Goal: Communication & Community: Participate in discussion

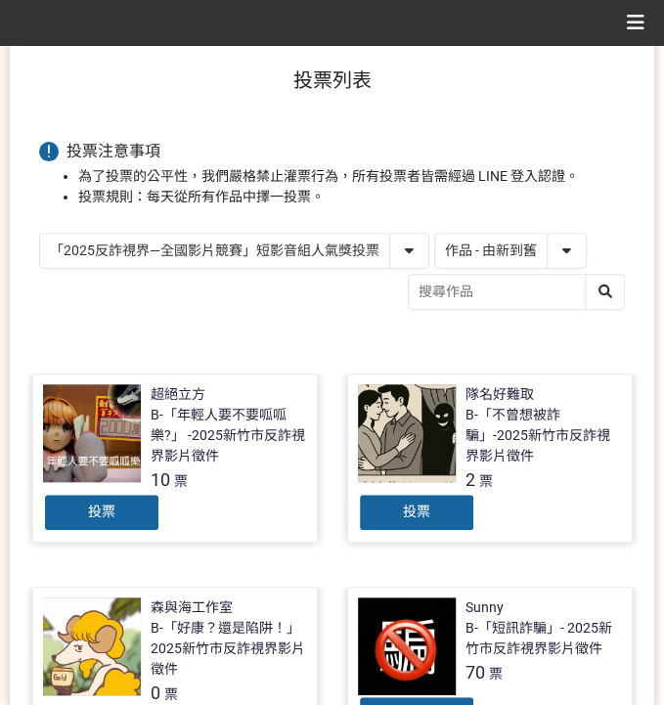
scroll to position [101, 0]
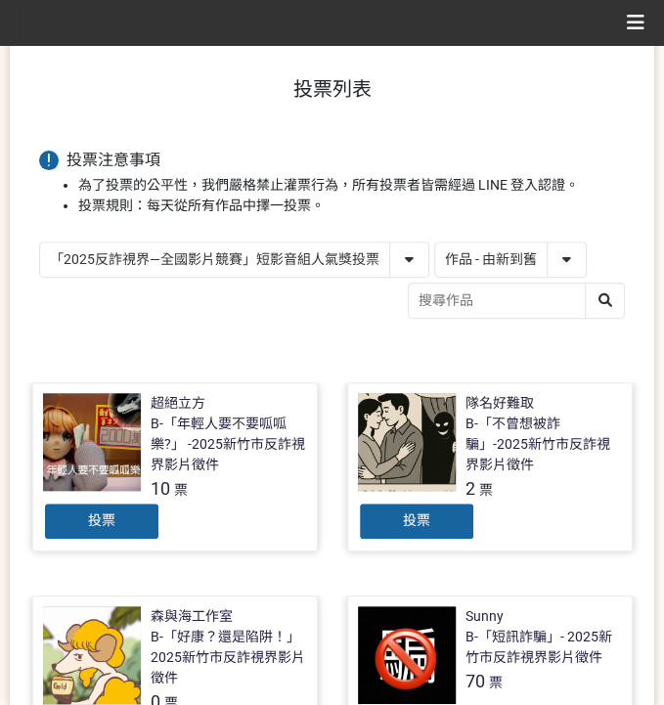
click at [312, 248] on select "「2025反詐視界—全國影片競賽」短影音組人氣獎投票 「2025反詐視界—全國影片競賽」短片組人氣獎投票" at bounding box center [234, 260] width 388 height 34
select select "13146"
click at [40, 243] on select "「2025反詐視界—全國影片競賽」短影音組人氣獎投票 「2025反詐視界—全國影片競賽」短片組人氣獎投票" at bounding box center [234, 260] width 388 height 34
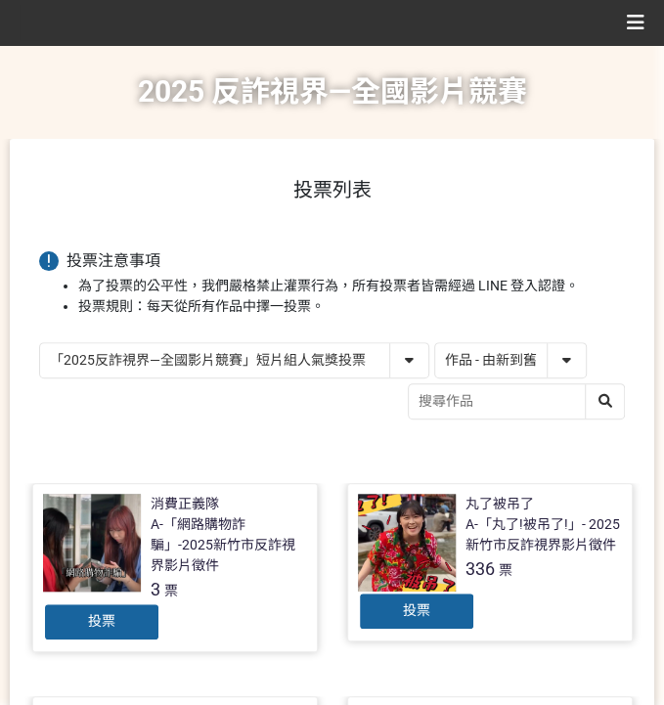
click at [511, 365] on select "作品 - 由新到舊 作品 - 由舊到新 票數 - 由多到少 票數 - 由少到多" at bounding box center [510, 360] width 151 height 34
select select "vote"
click at [435, 343] on select "作品 - 由新到舊 作品 - 由舊到新 票數 - 由多到少 票數 - 由少到多" at bounding box center [510, 360] width 151 height 34
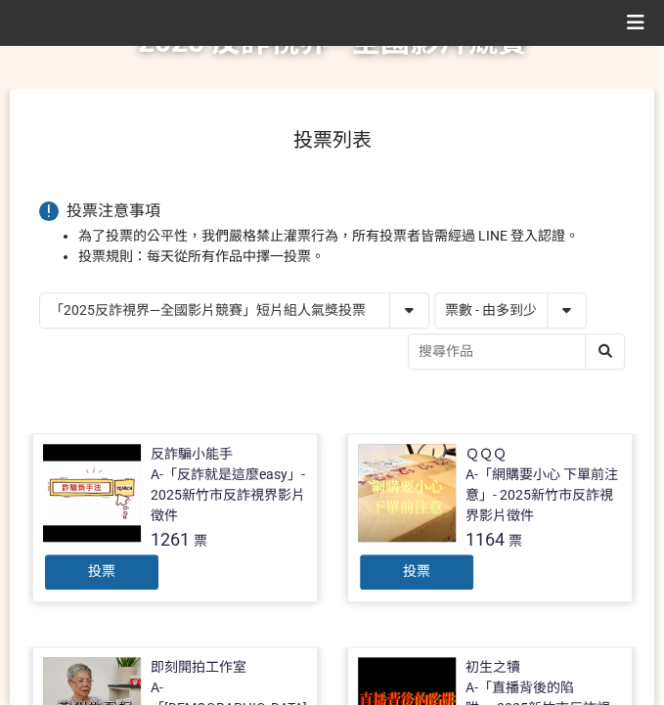
scroll to position [130, 0]
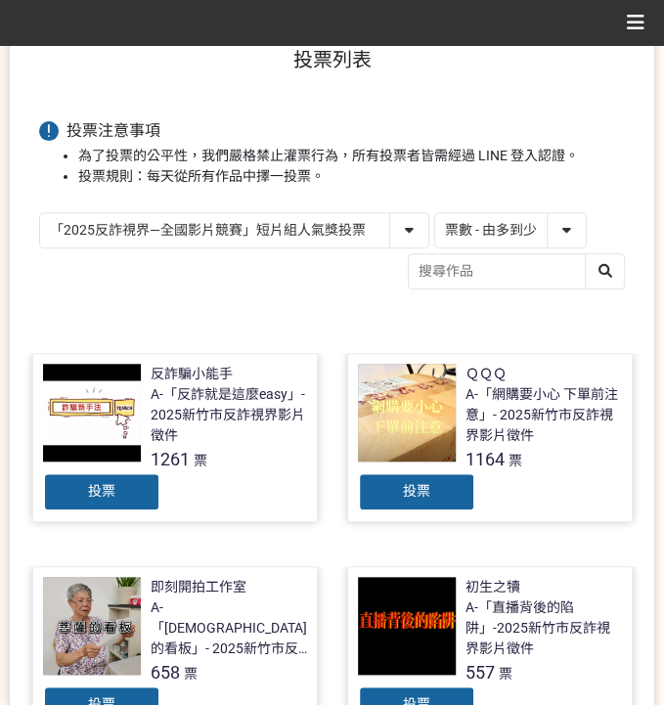
click at [68, 495] on div "投票" at bounding box center [101, 492] width 117 height 39
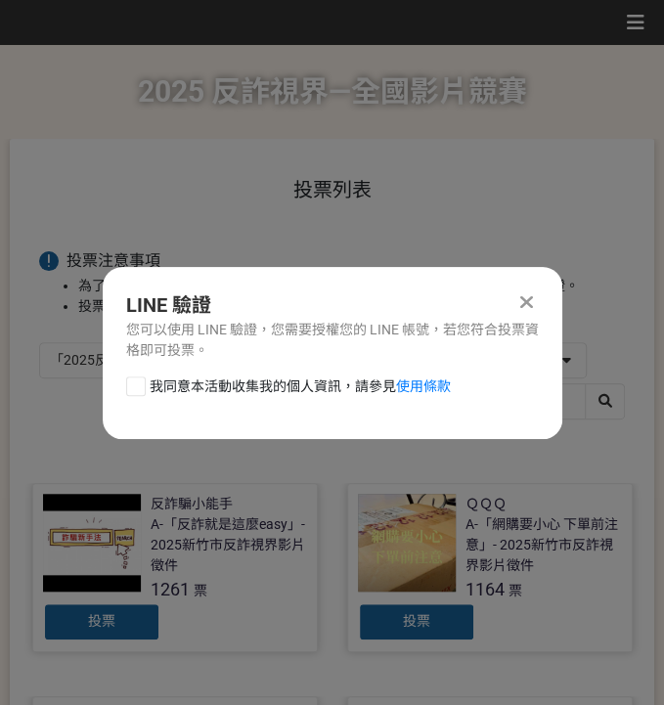
click at [257, 371] on div "LINE 驗證 您可以使用 LINE 驗證，您需要授權您的 LINE 帳號，若您符合投票資格即可投票。 我同意本活動收集我的個人資訊，請參見 使用條款" at bounding box center [333, 353] width 460 height 172
click at [257, 383] on span "我同意本活動收集我的個人資訊，請參見 使用條款" at bounding box center [300, 387] width 301 height 21
click at [140, 383] on input "我同意本活動收集我的個人資訊，請參見 使用條款" at bounding box center [133, 386] width 13 height 13
checkbox input "false"
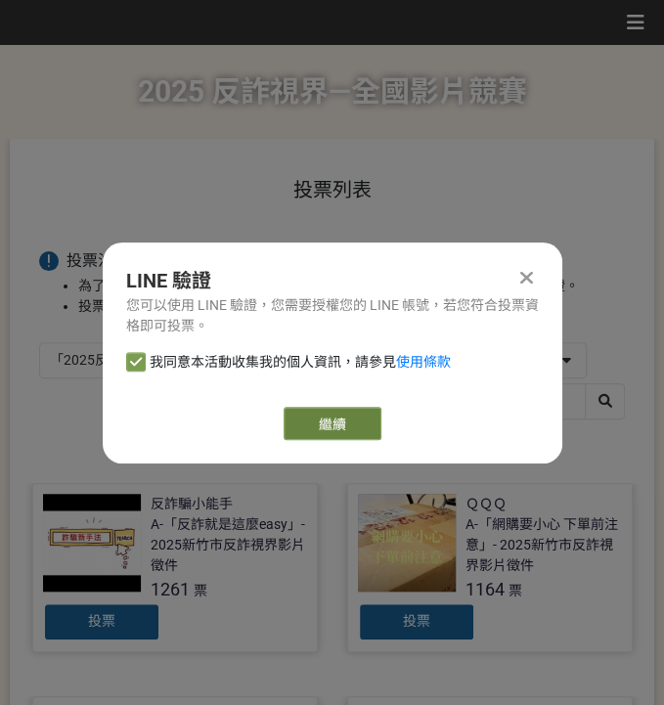
click at [357, 418] on link "繼續" at bounding box center [333, 423] width 98 height 33
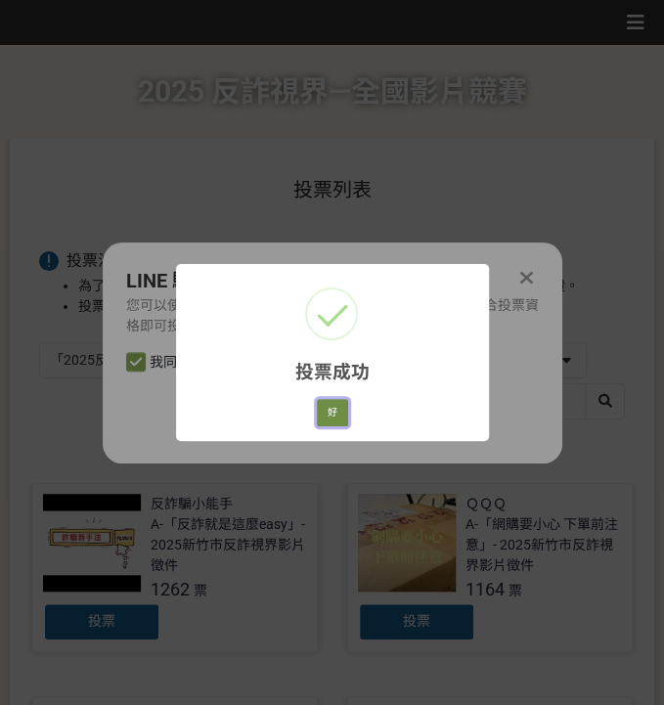
click at [320, 418] on button "好" at bounding box center [332, 412] width 31 height 27
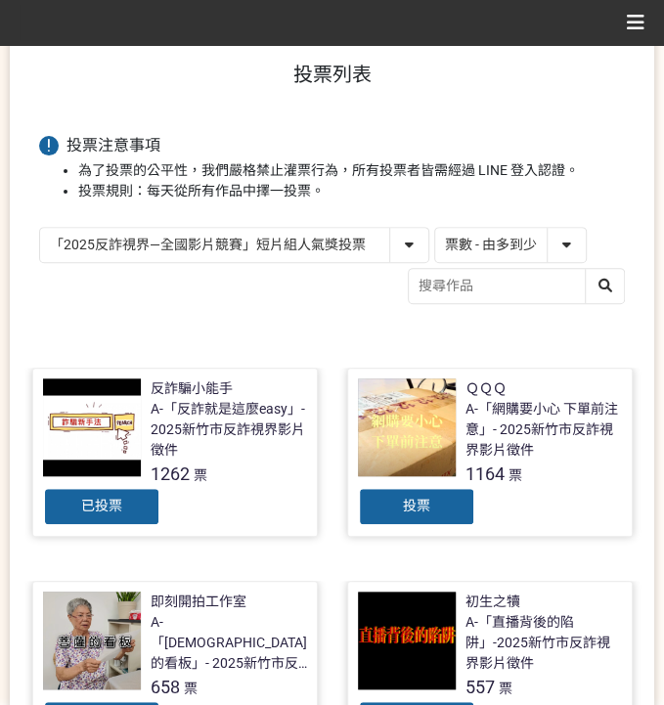
scroll to position [124, 0]
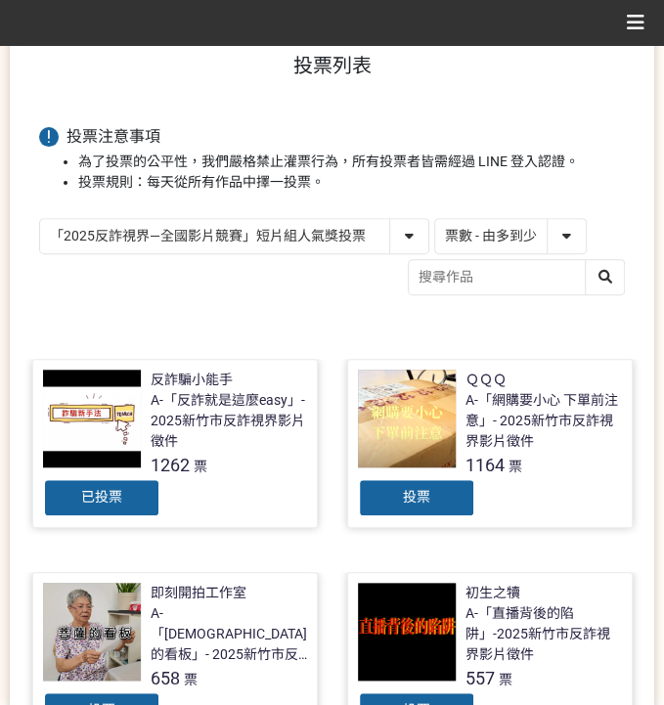
click at [244, 228] on select "「2025反詐視界—全國影片競賽」短影音組人氣獎投票 「2025反詐視界—全國影片競賽」短片組人氣獎投票" at bounding box center [234, 236] width 388 height 34
select select "13147"
click at [40, 219] on select "「2025反詐視界—全國影片競賽」短影音組人氣獎投票 「2025反詐視界—全國影片競賽」短片組人氣獎投票" at bounding box center [234, 236] width 388 height 34
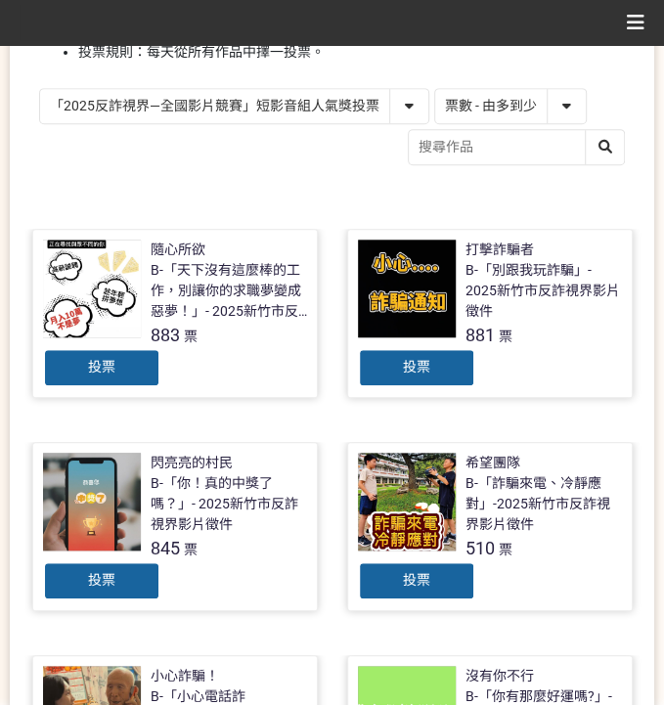
scroll to position [260, 0]
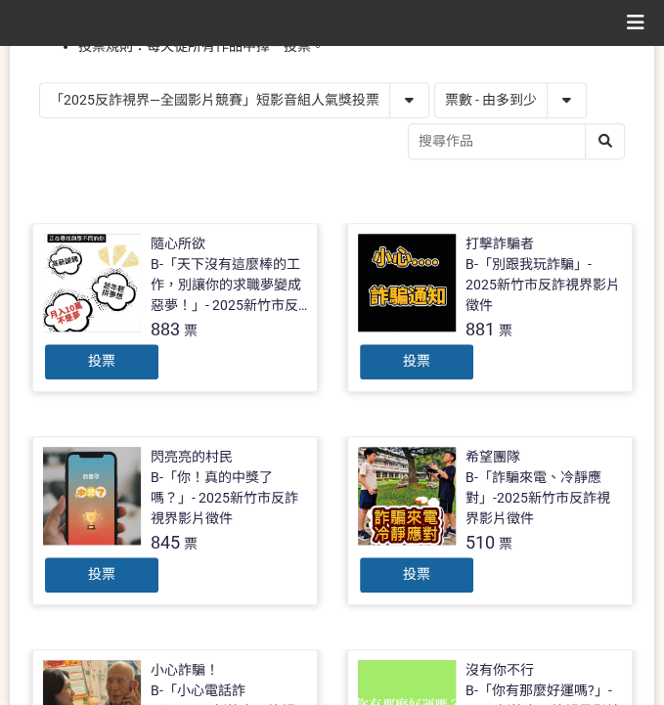
click at [137, 564] on div "投票" at bounding box center [101, 575] width 117 height 39
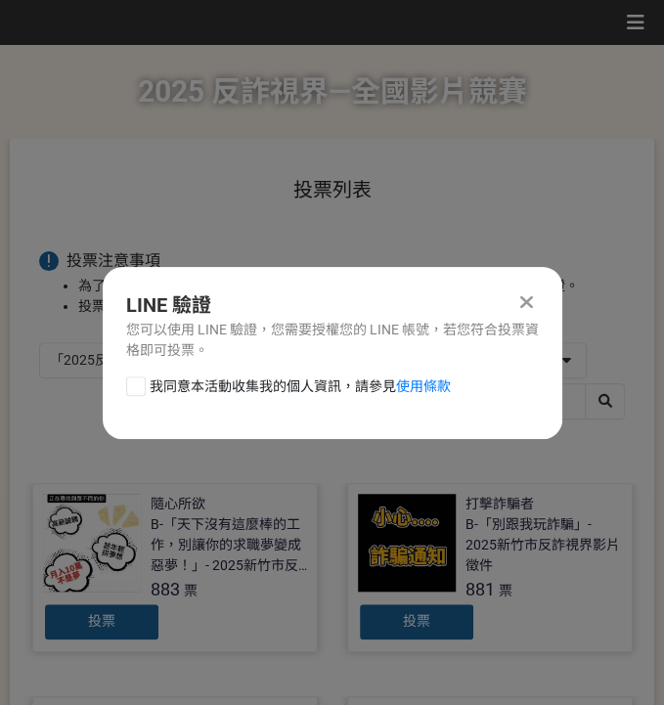
drag, startPoint x: 296, startPoint y: 372, endPoint x: 307, endPoint y: 379, distance: 12.8
click at [296, 372] on div "LINE 驗證 您可以使用 LINE 驗證，您需要授權您的 LINE 帳號，若您符合投票資格即可投票。 我同意本活動收集我的個人資訊，請參見 使用條款" at bounding box center [333, 353] width 460 height 172
click at [307, 392] on span "我同意本活動收集我的個人資訊，請參見 使用條款" at bounding box center [300, 387] width 301 height 21
click at [140, 392] on input "我同意本活動收集我的個人資訊，請參見 使用條款" at bounding box center [133, 386] width 13 height 13
checkbox input "false"
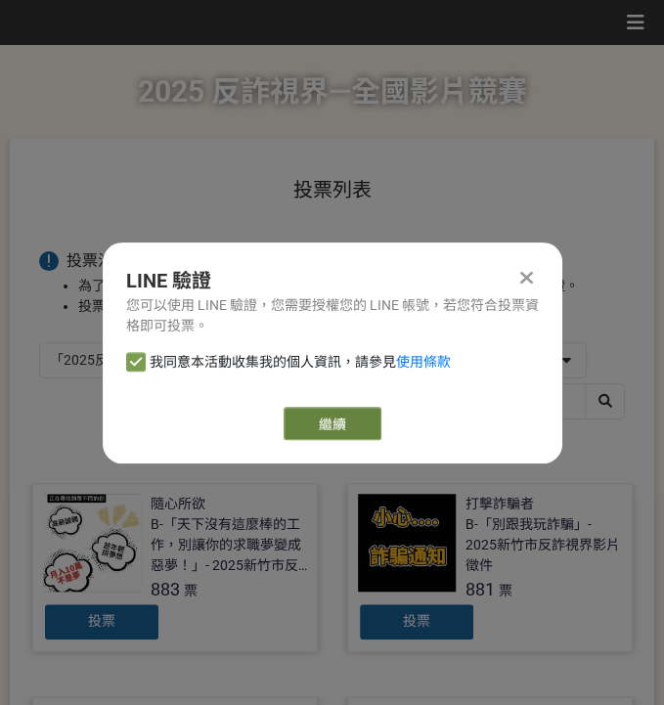
click at [330, 432] on link "繼續" at bounding box center [333, 423] width 98 height 33
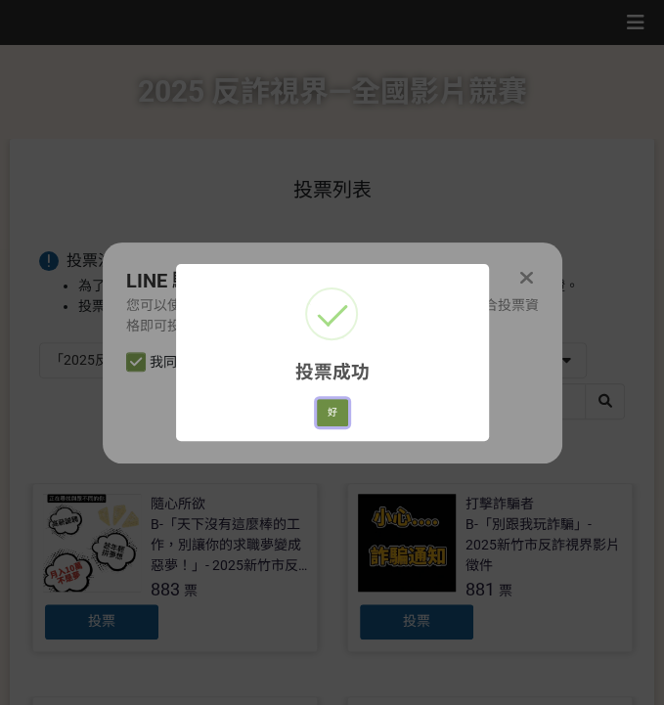
click at [337, 421] on button "好" at bounding box center [332, 412] width 31 height 27
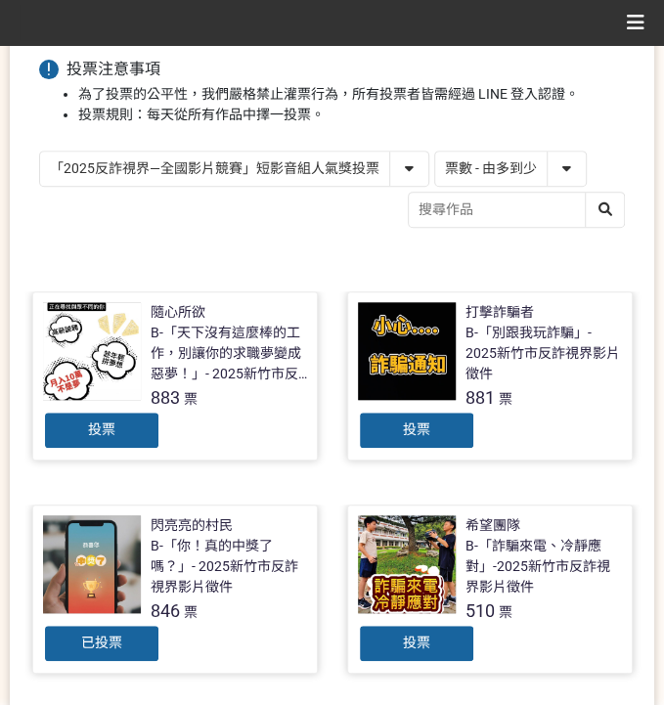
scroll to position [232, 0]
